Goal: Information Seeking & Learning: Learn about a topic

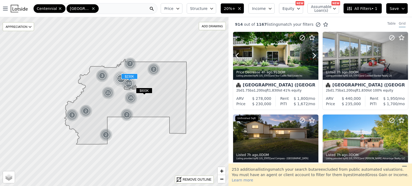
click at [278, 55] on div at bounding box center [275, 56] width 85 height 48
click at [281, 55] on div at bounding box center [275, 56] width 85 height 48
click at [257, 45] on div at bounding box center [275, 56] width 85 height 48
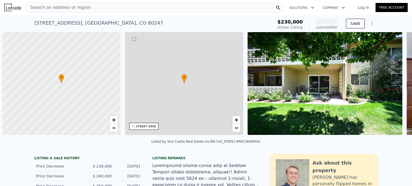
scroll to position [0, 2]
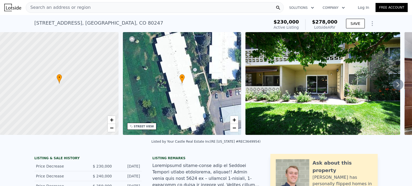
click at [130, 7] on div "Search an address or region" at bounding box center [155, 7] width 258 height 11
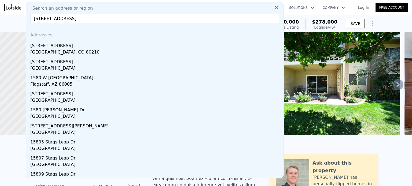
type input "1580 s university blvd"
click at [74, 47] on div "[STREET_ADDRESS]" at bounding box center [155, 44] width 251 height 9
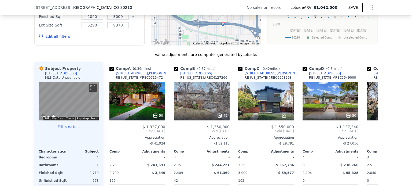
scroll to position [471, 0]
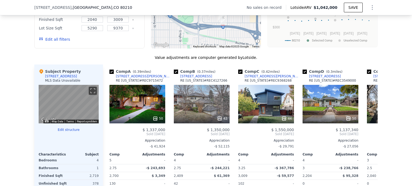
click at [116, 115] on div "50" at bounding box center [137, 104] width 56 height 39
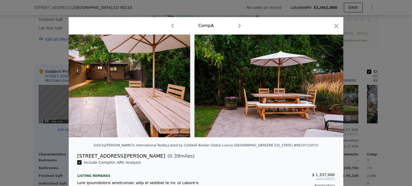
scroll to position [0, 6815]
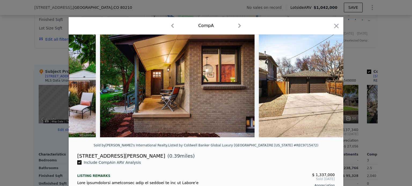
click at [332, 27] on icon "button" at bounding box center [336, 26] width 8 height 8
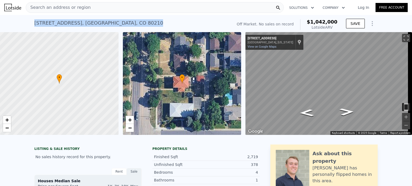
drag, startPoint x: 122, startPoint y: 24, endPoint x: 20, endPoint y: 27, distance: 101.6
click at [20, 27] on div "1580 S University Blvd , Denver , CO 80210 No sales on record (~ARV $1.042m ) O…" at bounding box center [206, 23] width 412 height 17
copy div "1580 S University Blvd , Denver , CO 80210"
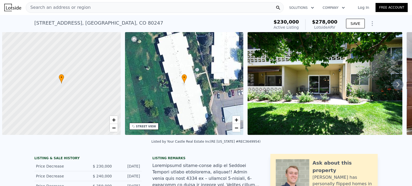
scroll to position [0, 2]
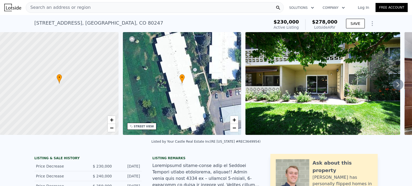
click at [89, 10] on div "Search an address or region" at bounding box center [155, 7] width 258 height 11
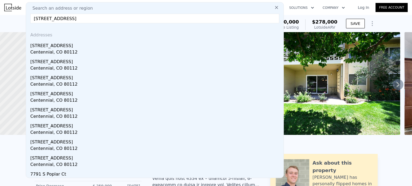
type input "[STREET_ADDRESS]"
click at [45, 47] on div "[STREET_ADDRESS]" at bounding box center [155, 44] width 251 height 9
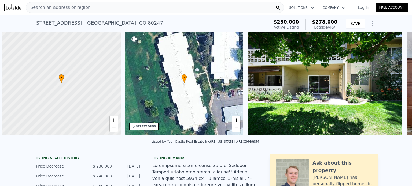
scroll to position [0, 2]
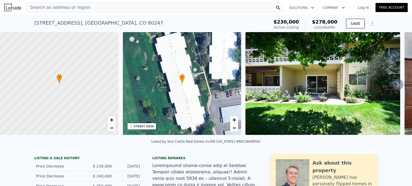
click at [81, 7] on span "Search an address or region" at bounding box center [58, 7] width 65 height 6
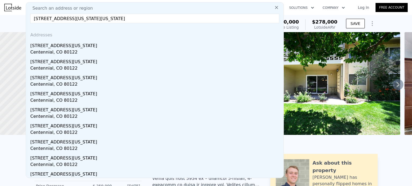
type input "7232 S Colorado Ct, Centennial, CO 801227232 S Colorado Ct, Centennial, CO 80122"
click at [59, 50] on div "Centennial, CO 80122" at bounding box center [155, 53] width 251 height 8
